Goal: Check status: Check status

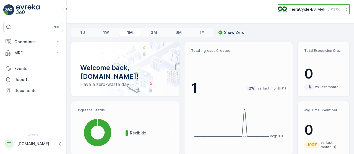
click at [336, 9] on p "( +02:00 )" at bounding box center [334, 9] width 14 height 4
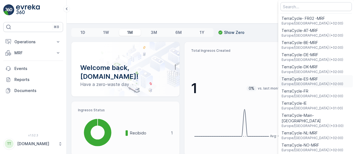
scroll to position [0, 0]
click at [322, 21] on div "TerraCycle- FR02 -MRF Europe/Paris (+02:00)" at bounding box center [315, 20] width 73 height 12
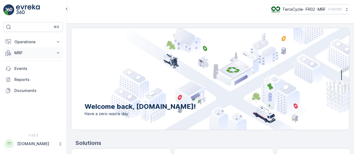
click at [58, 53] on icon at bounding box center [58, 53] width 6 height 6
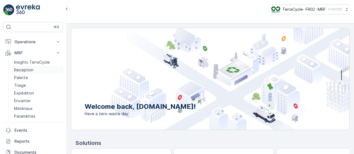
click at [35, 71] on link "Reception" at bounding box center [37, 70] width 51 height 8
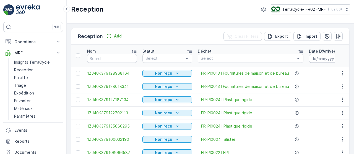
click at [317, 57] on input at bounding box center [328, 58] width 38 height 9
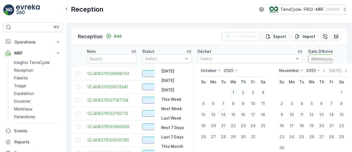
click at [235, 94] on div "1" at bounding box center [233, 92] width 9 height 9
type input "[DATE]"
click at [221, 117] on div "14" at bounding box center [223, 114] width 9 height 9
type input "[DATE]"
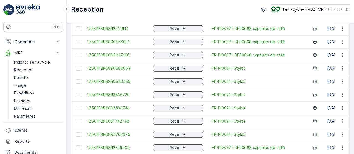
scroll to position [0, 27]
